Goal: Task Accomplishment & Management: Complete application form

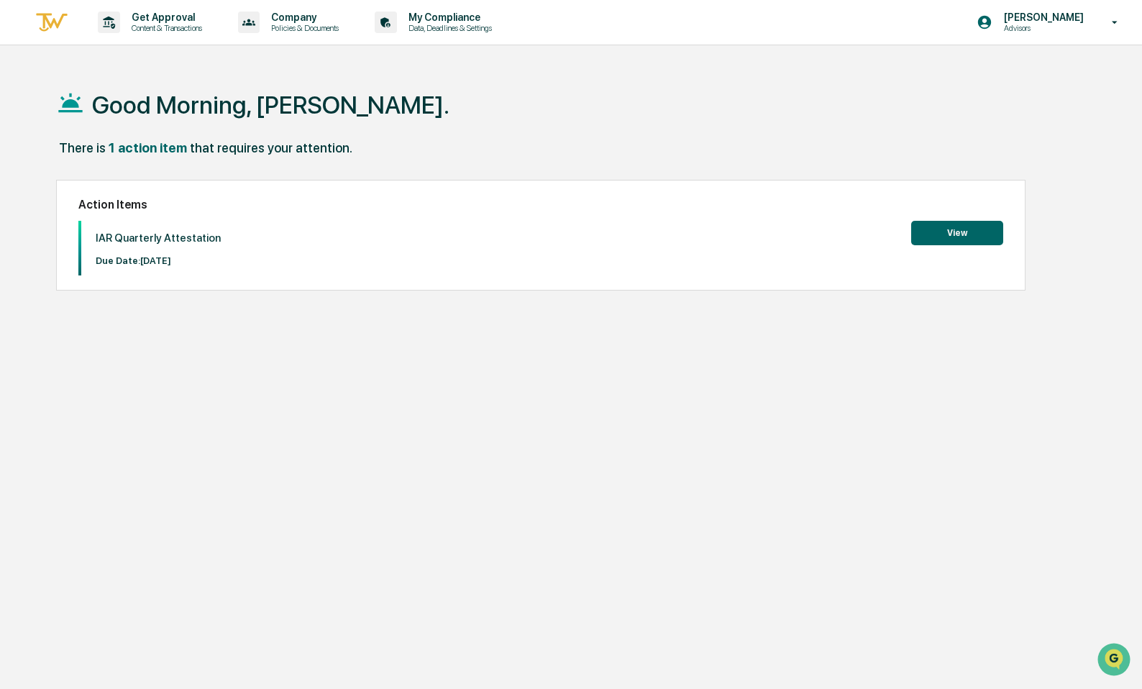
click at [911, 250] on div "IAR Quarterly Attestation Due Date: [DATE] View" at bounding box center [540, 248] width 925 height 55
click at [932, 232] on button "View" at bounding box center [957, 233] width 92 height 24
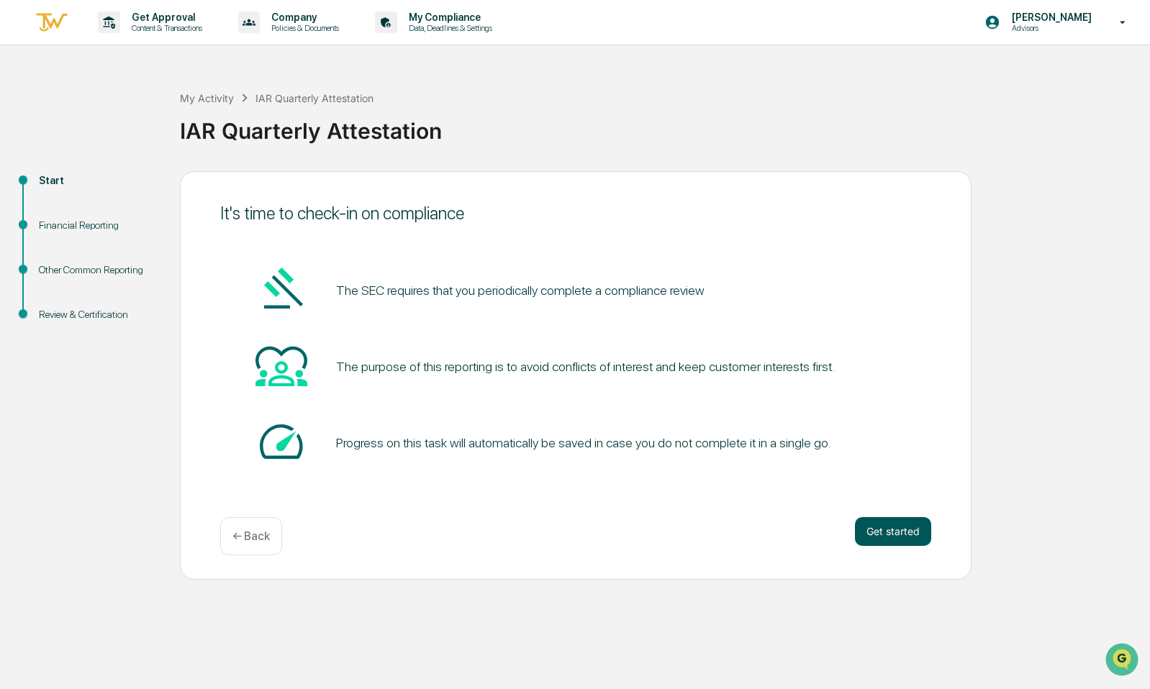
click at [901, 532] on button "Get started" at bounding box center [893, 531] width 76 height 29
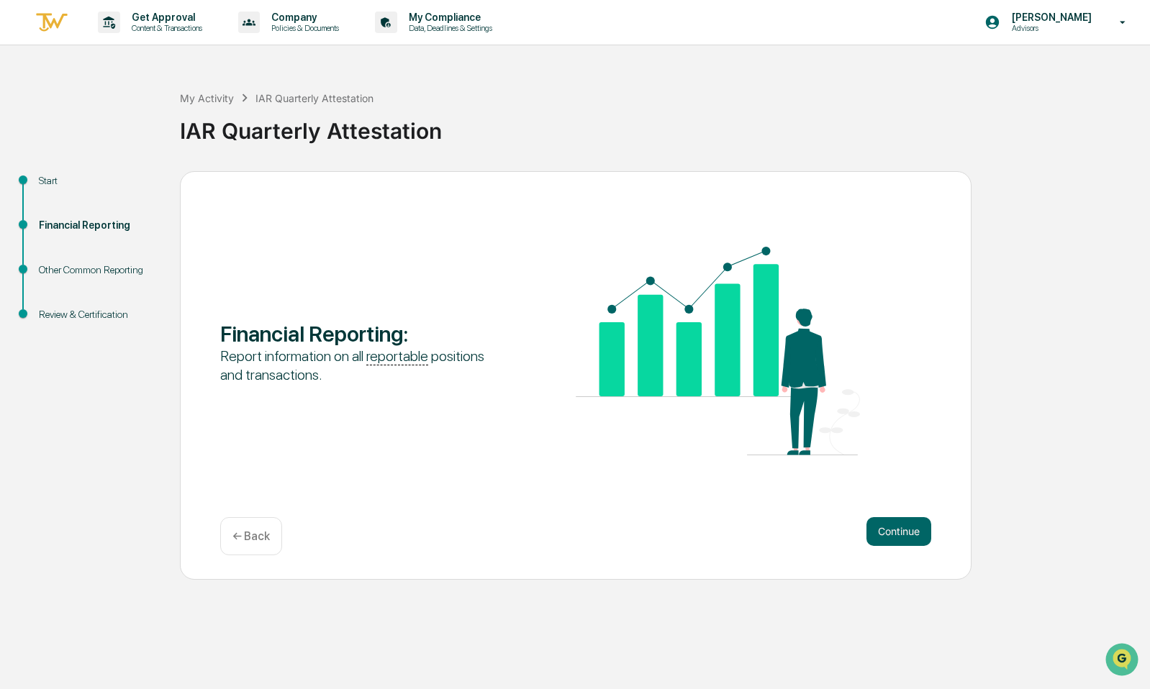
click at [901, 532] on button "Continue" at bounding box center [898, 531] width 65 height 29
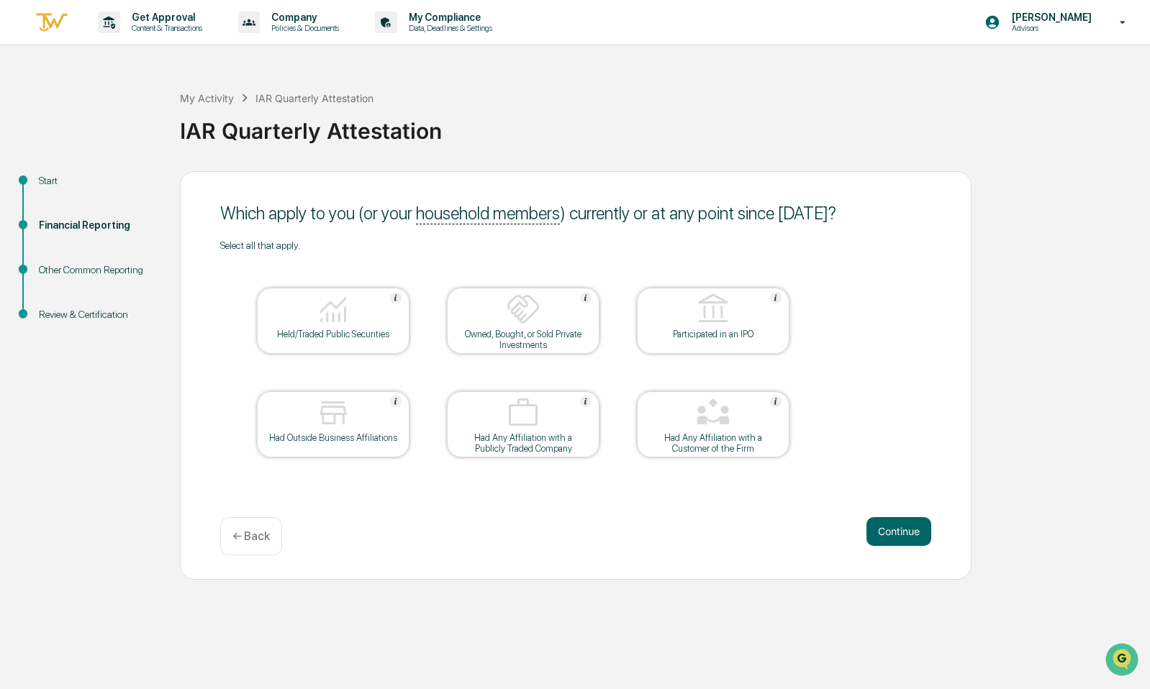
click at [348, 318] on img at bounding box center [333, 309] width 35 height 35
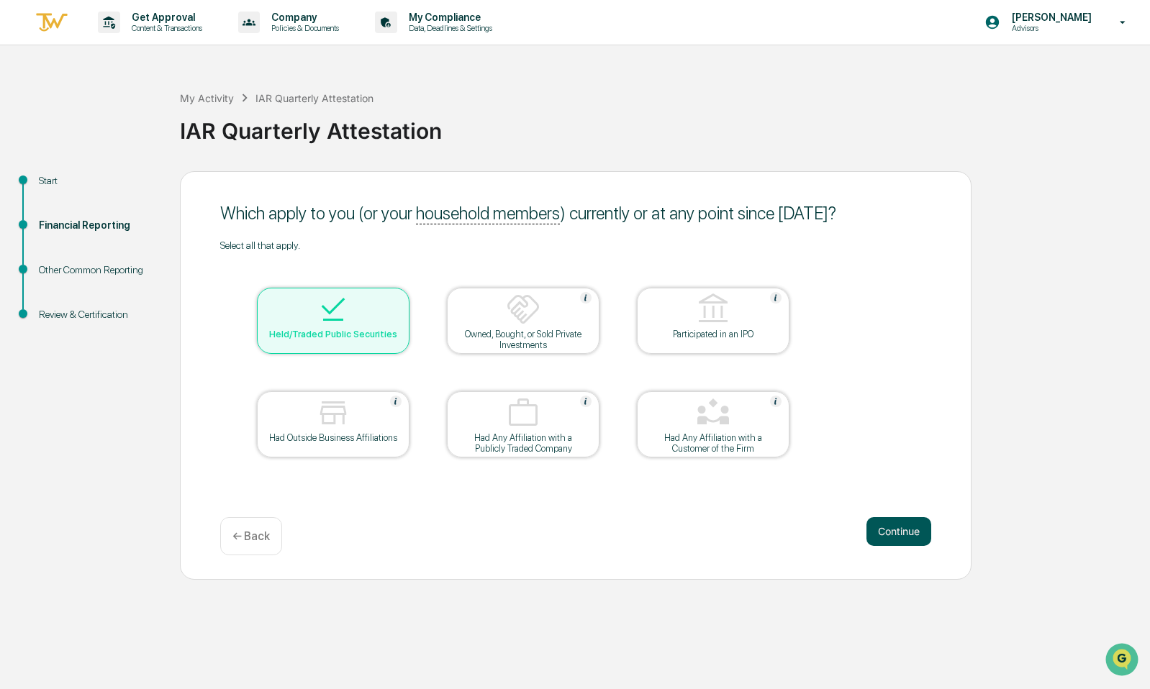
click at [892, 534] on button "Continue" at bounding box center [898, 531] width 65 height 29
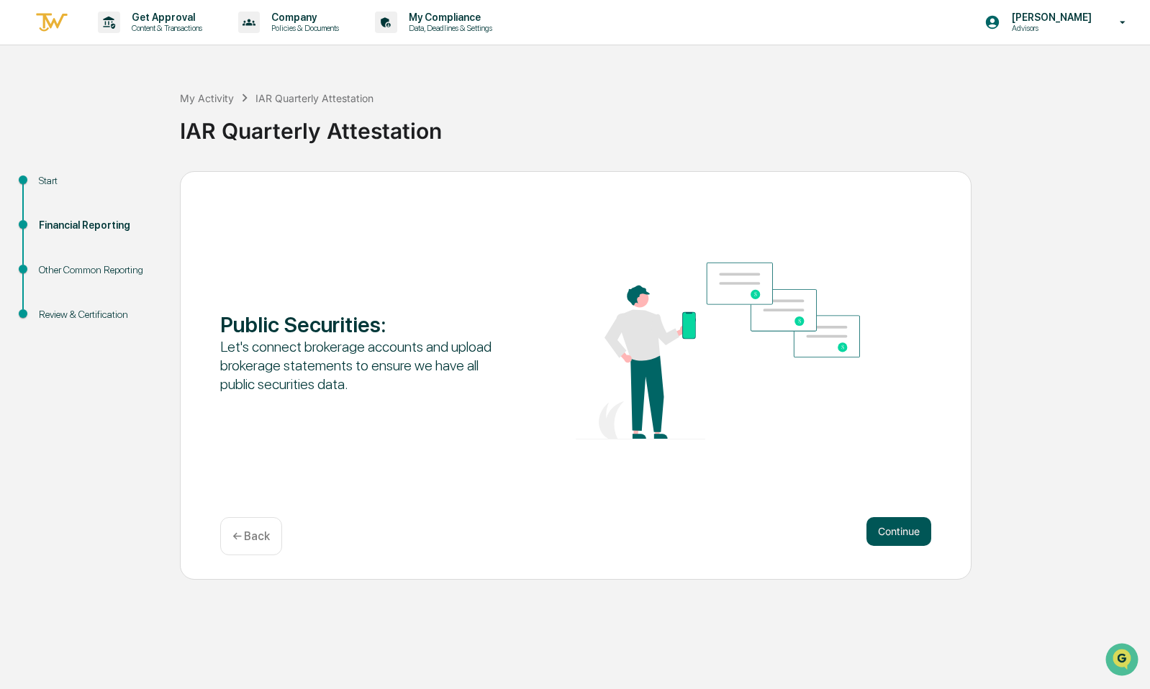
click at [879, 532] on button "Continue" at bounding box center [898, 531] width 65 height 29
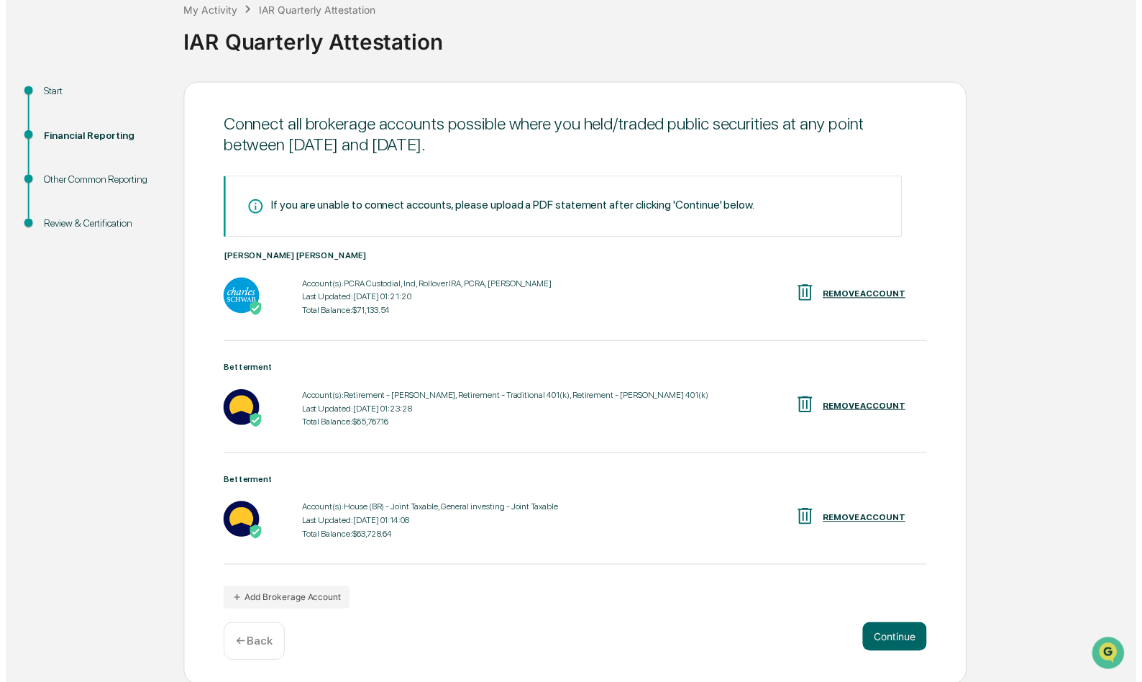
scroll to position [91, 0]
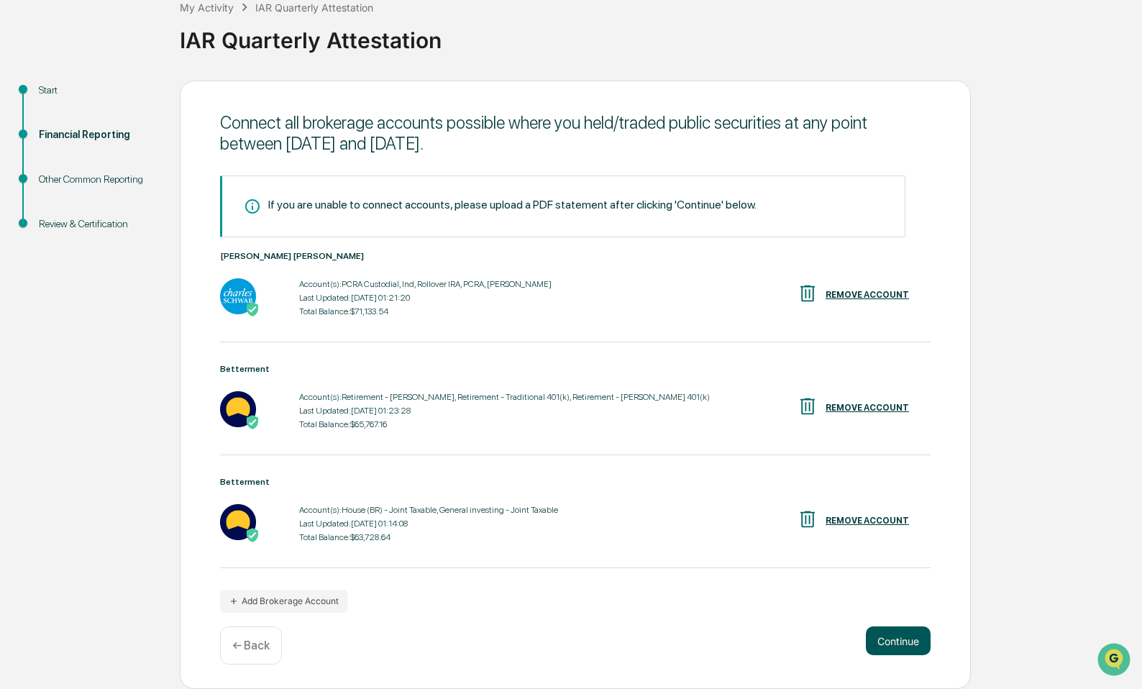
click at [902, 642] on button "Continue" at bounding box center [898, 641] width 65 height 29
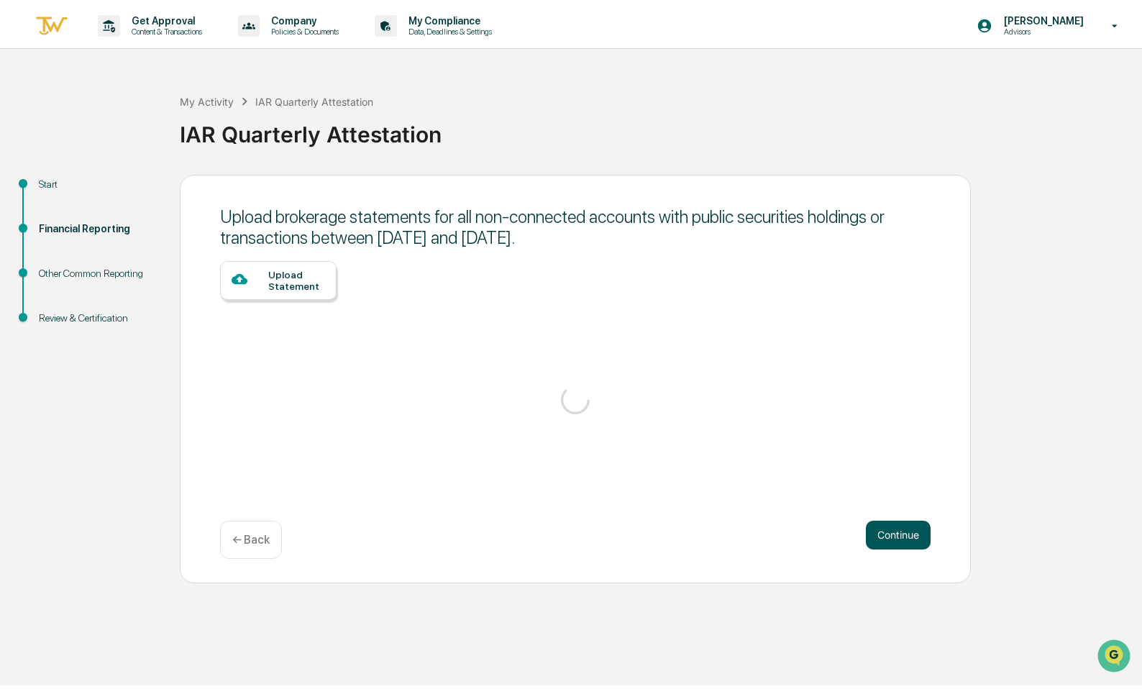
scroll to position [0, 0]
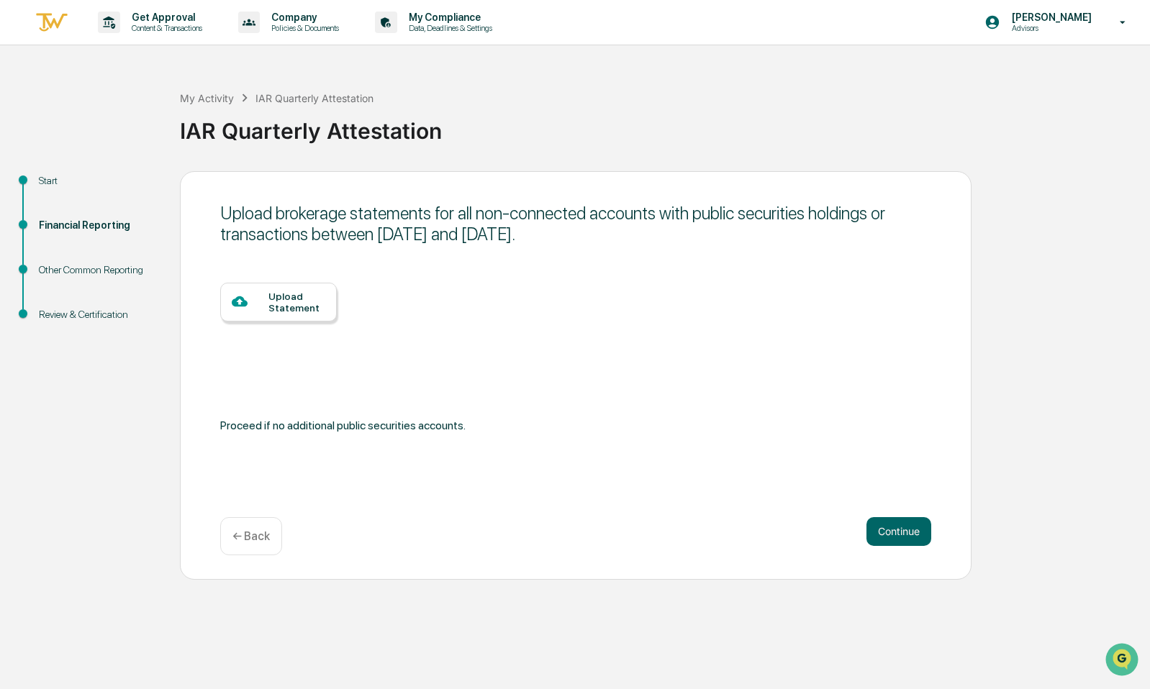
click at [227, 542] on div "← Back" at bounding box center [251, 536] width 62 height 38
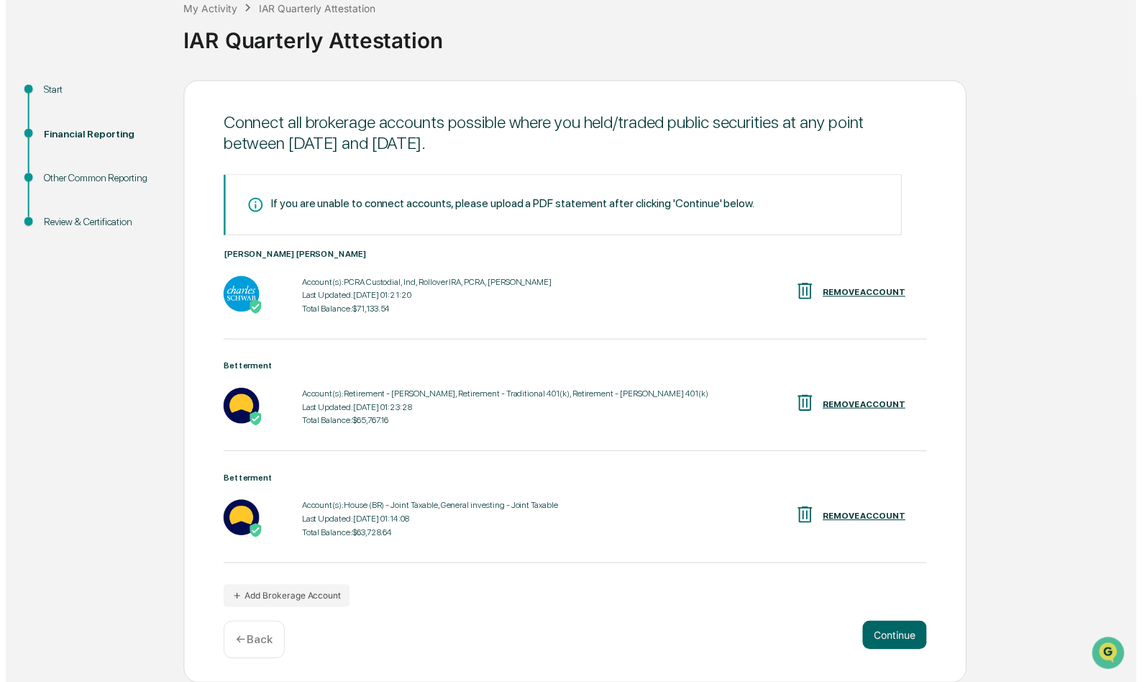
scroll to position [91, 0]
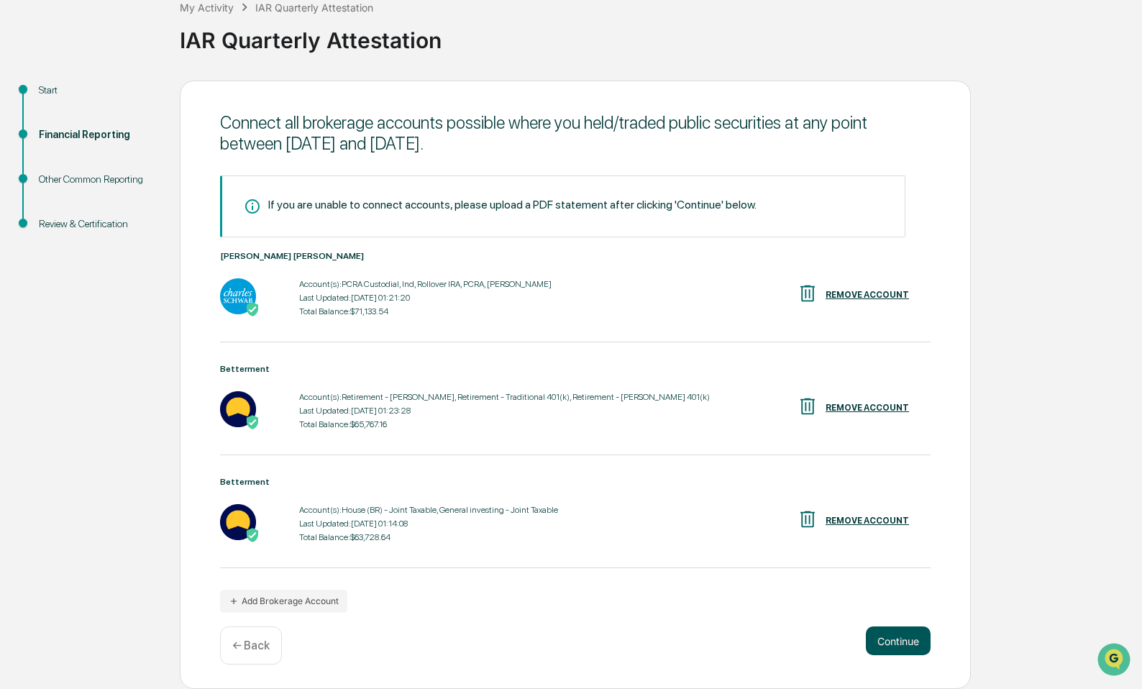
click at [893, 634] on button "Continue" at bounding box center [898, 641] width 65 height 29
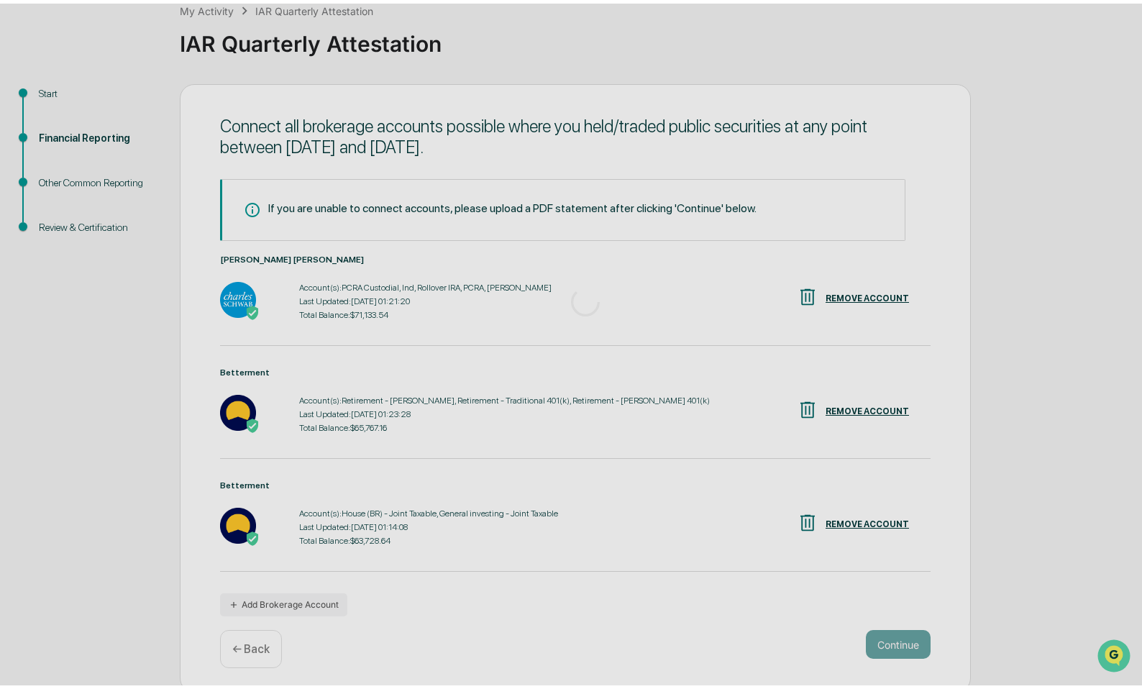
scroll to position [0, 0]
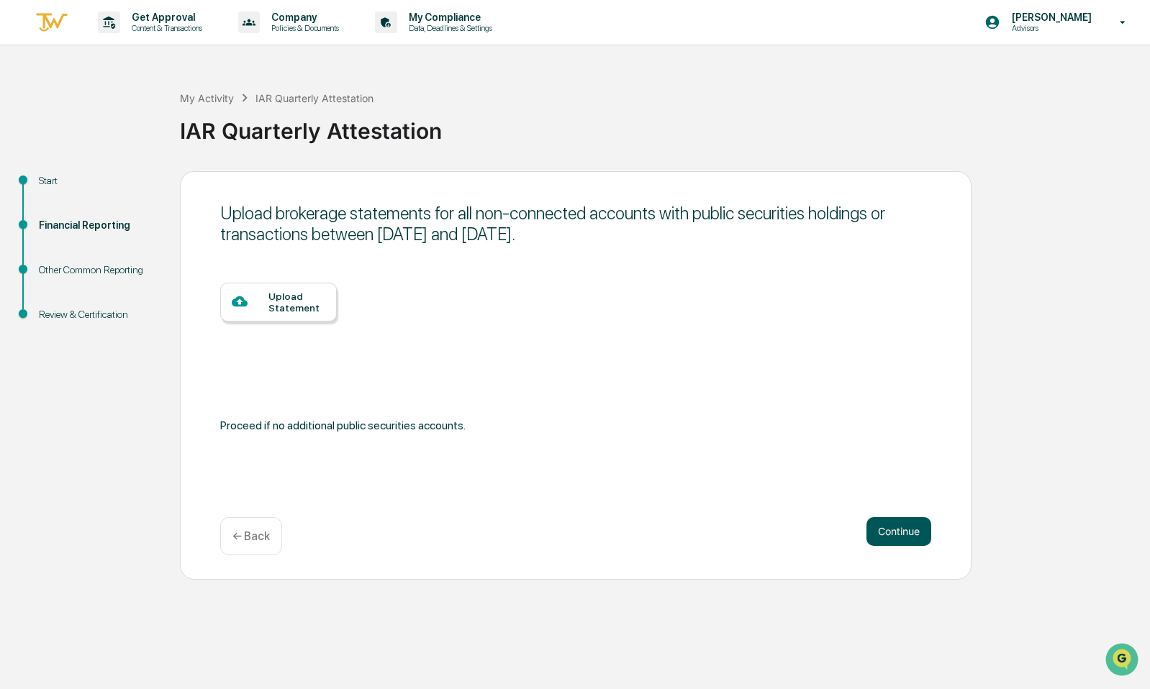
click at [902, 524] on button "Continue" at bounding box center [898, 531] width 65 height 29
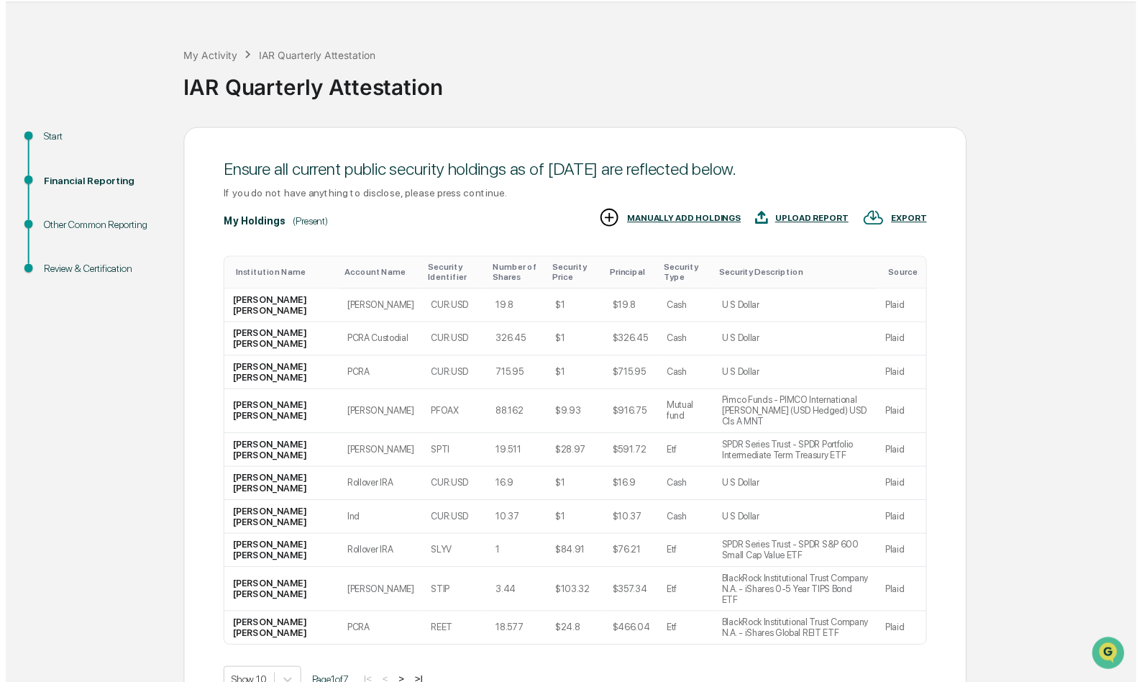
scroll to position [109, 0]
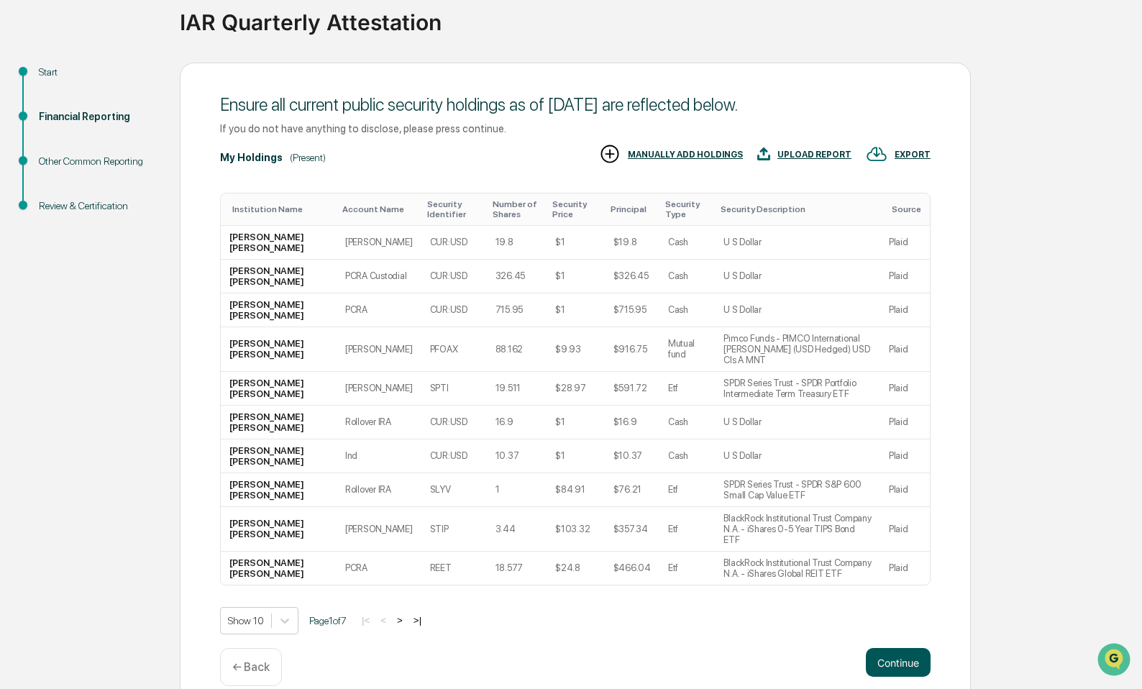
click at [896, 648] on button "Continue" at bounding box center [898, 662] width 65 height 29
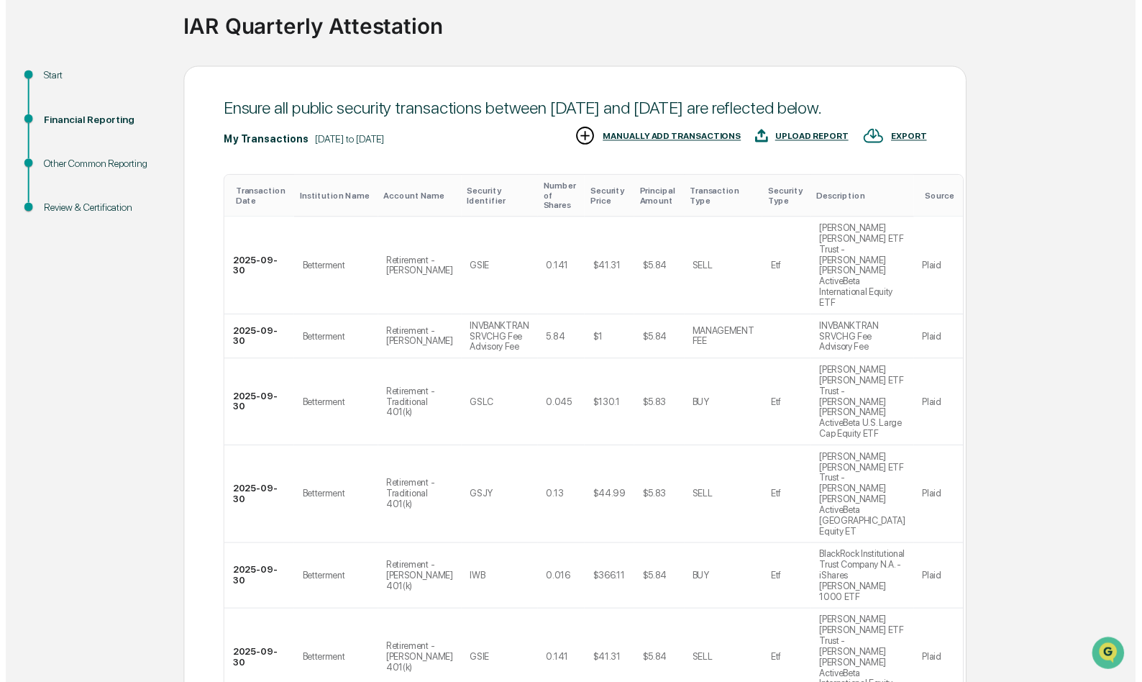
scroll to position [303, 0]
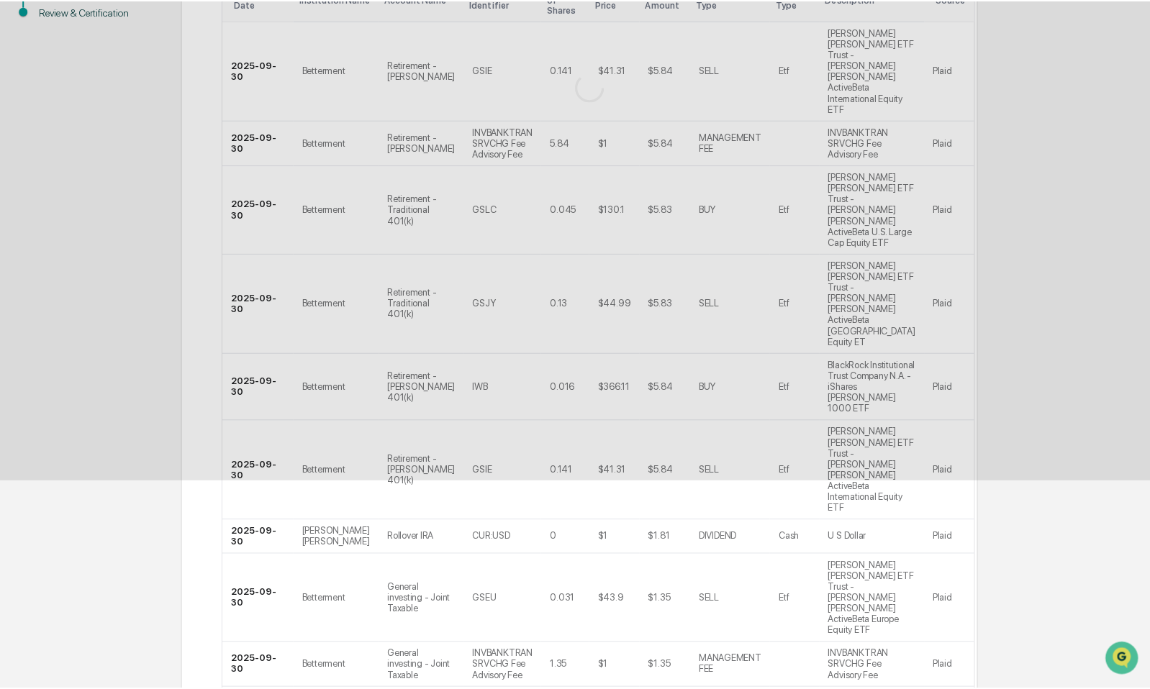
scroll to position [0, 0]
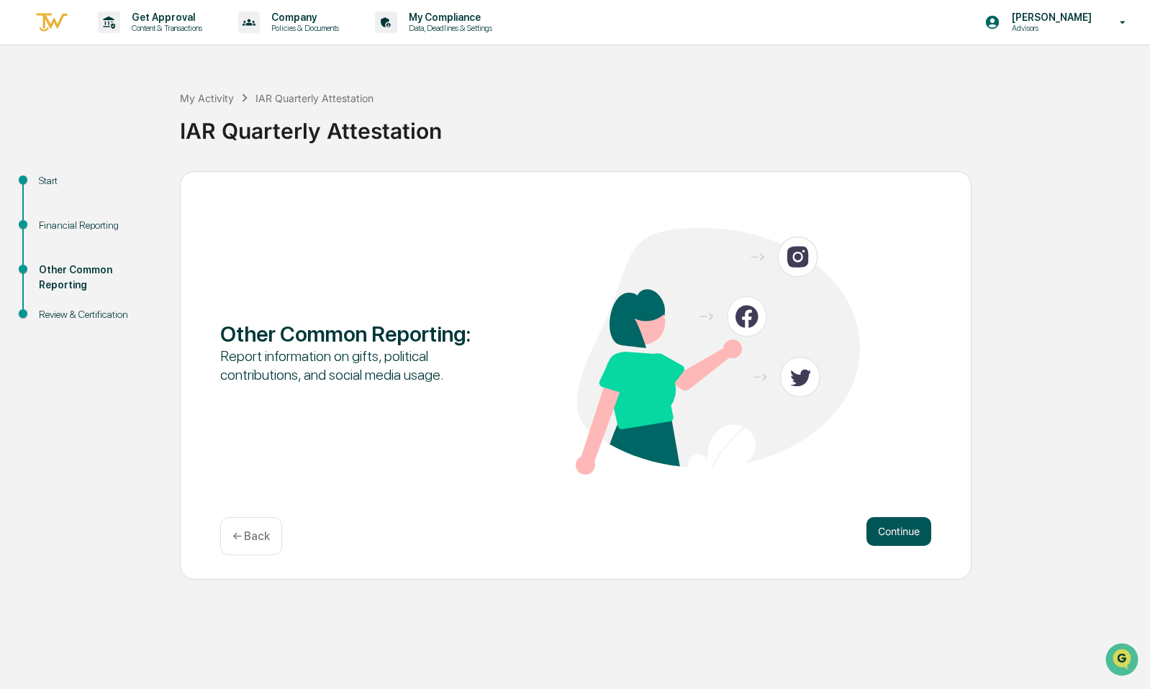
click at [901, 531] on button "Continue" at bounding box center [898, 531] width 65 height 29
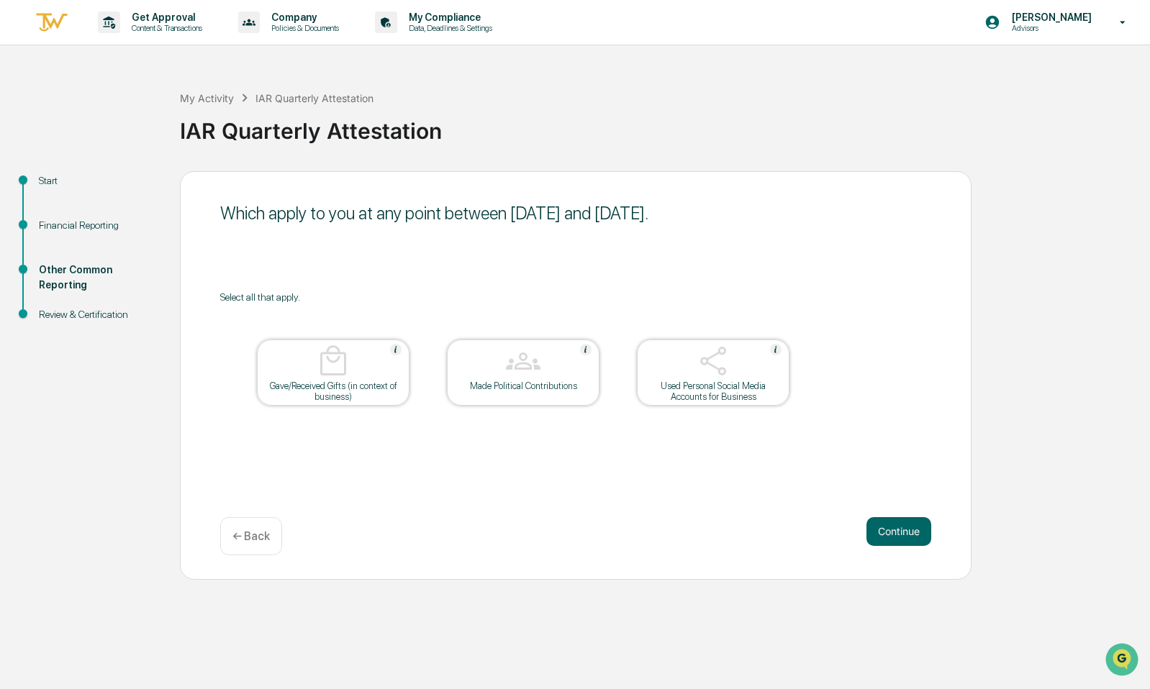
click at [901, 531] on button "Continue" at bounding box center [898, 531] width 65 height 29
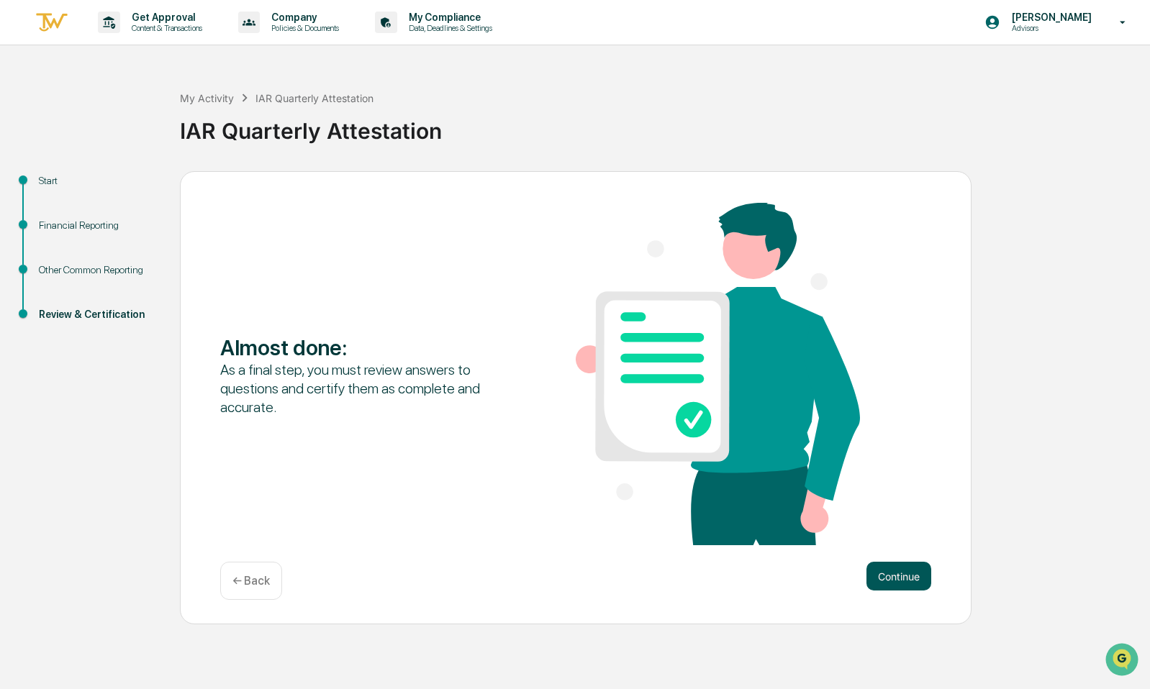
click at [900, 581] on button "Continue" at bounding box center [898, 576] width 65 height 29
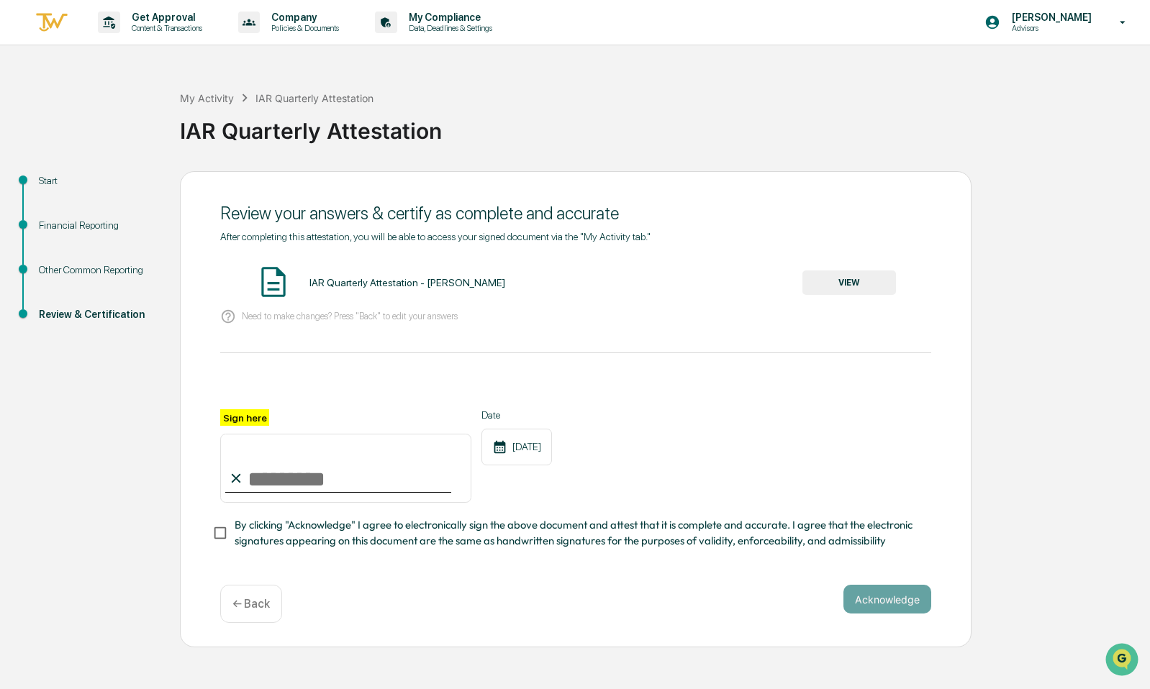
click at [839, 285] on button "VIEW" at bounding box center [849, 282] width 94 height 24
